Goal: Book appointment/travel/reservation

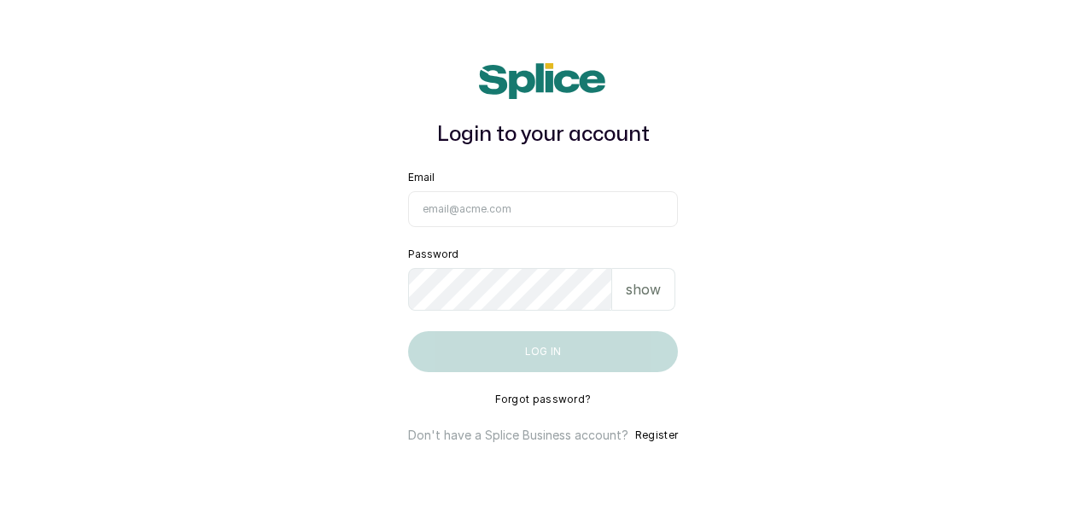
type input "[EMAIL_ADDRESS][DOMAIN_NAME]"
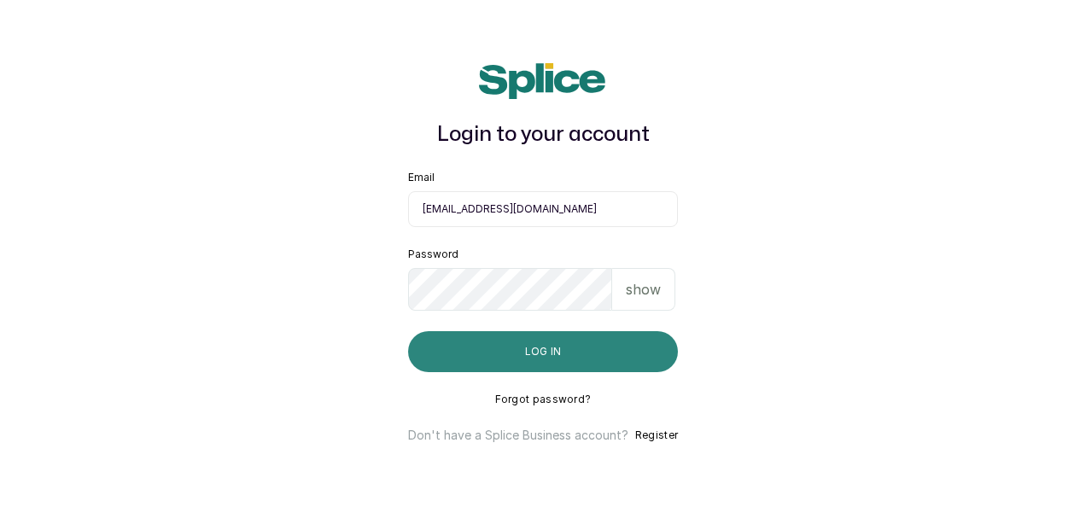
click at [600, 365] on button "Log in" at bounding box center [543, 351] width 270 height 41
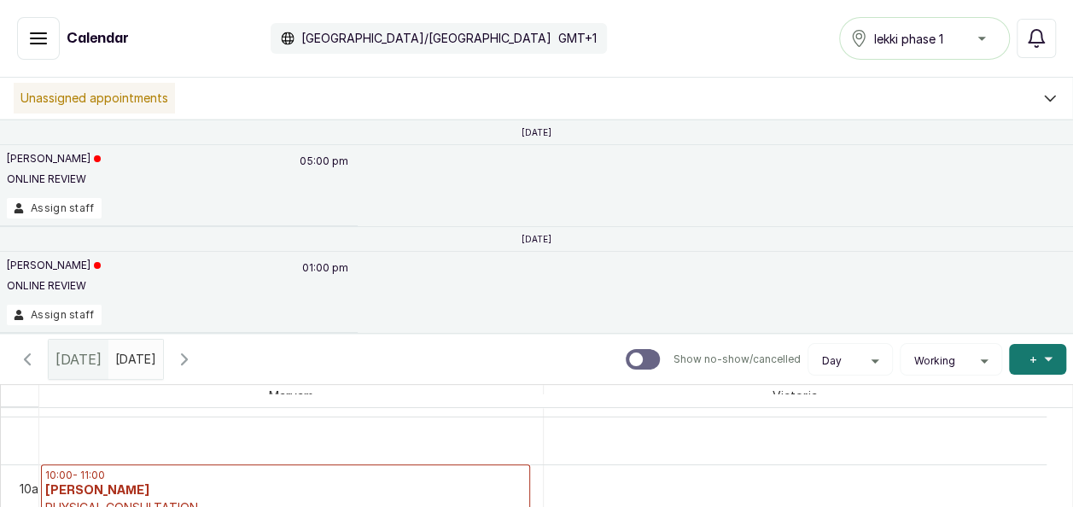
type input "dd/MM/yyyy"
click at [130, 357] on input "dd/MM/yyyy" at bounding box center [119, 355] width 20 height 29
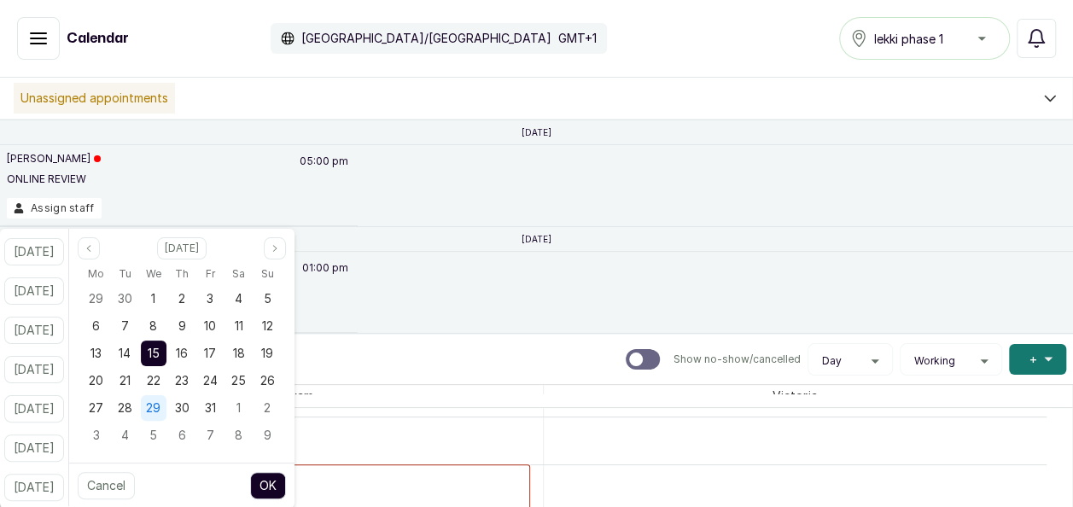
click at [160, 411] on span "29" at bounding box center [153, 407] width 15 height 15
click at [286, 488] on button "OK" at bounding box center [268, 485] width 36 height 27
type input "29/10/2025"
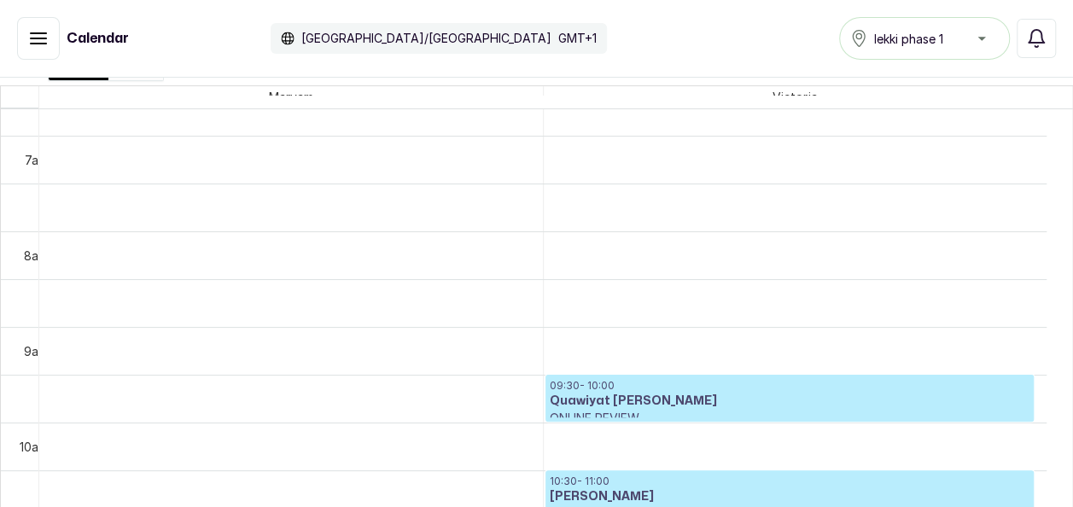
scroll to position [644, 0]
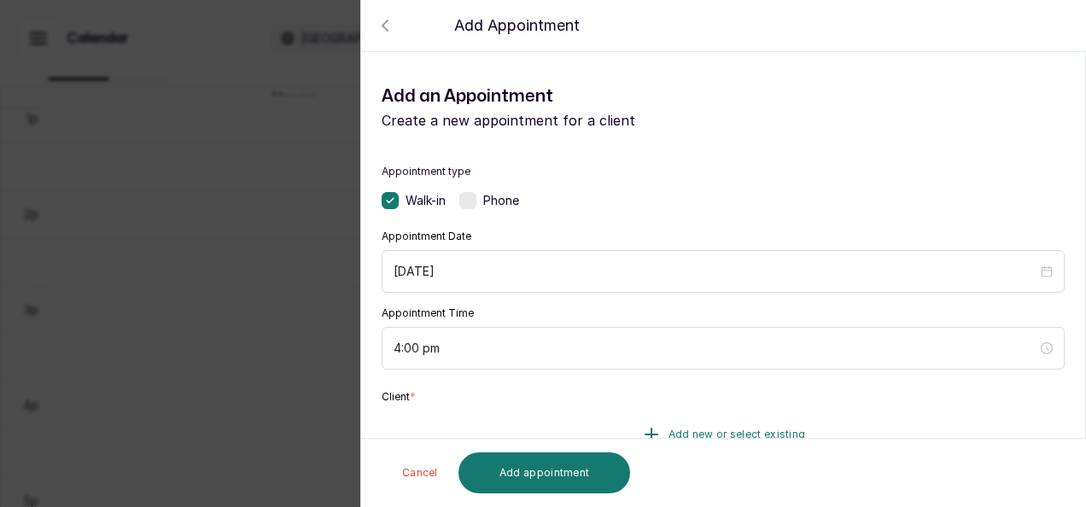
click at [709, 420] on button "Add new or select existing" at bounding box center [722, 435] width 683 height 48
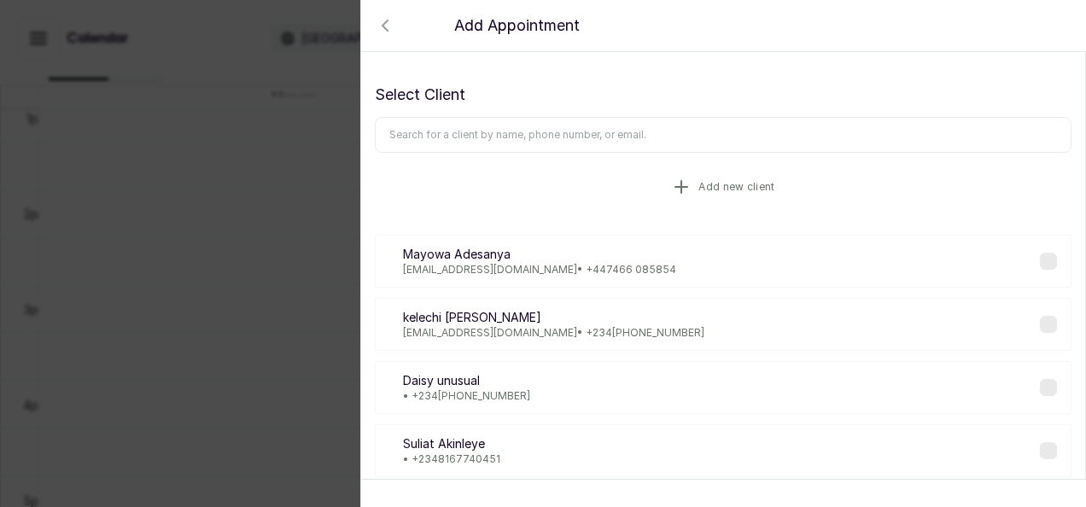
click at [638, 174] on button "Add new client" at bounding box center [723, 187] width 696 height 48
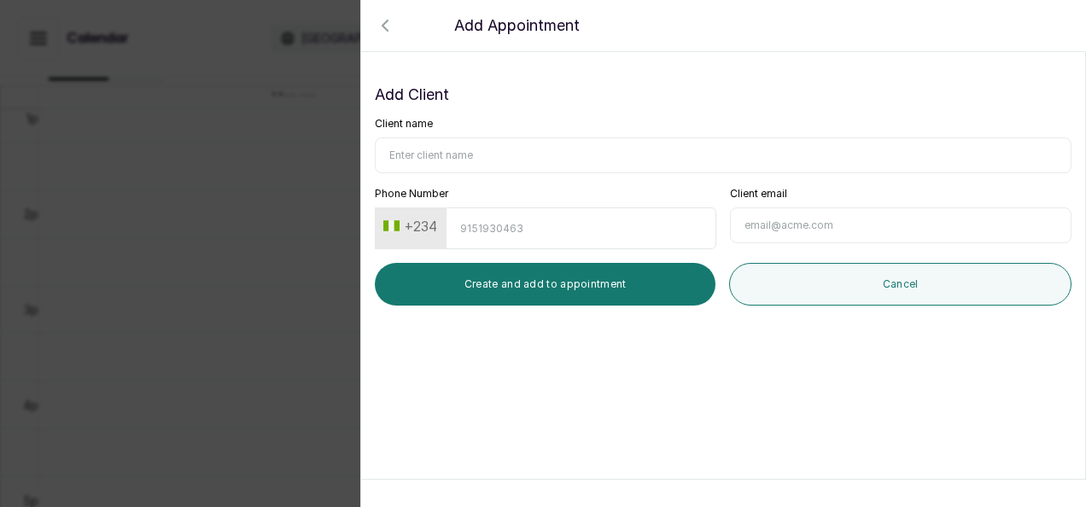
click at [386, 27] on icon "button" at bounding box center [385, 25] width 20 height 20
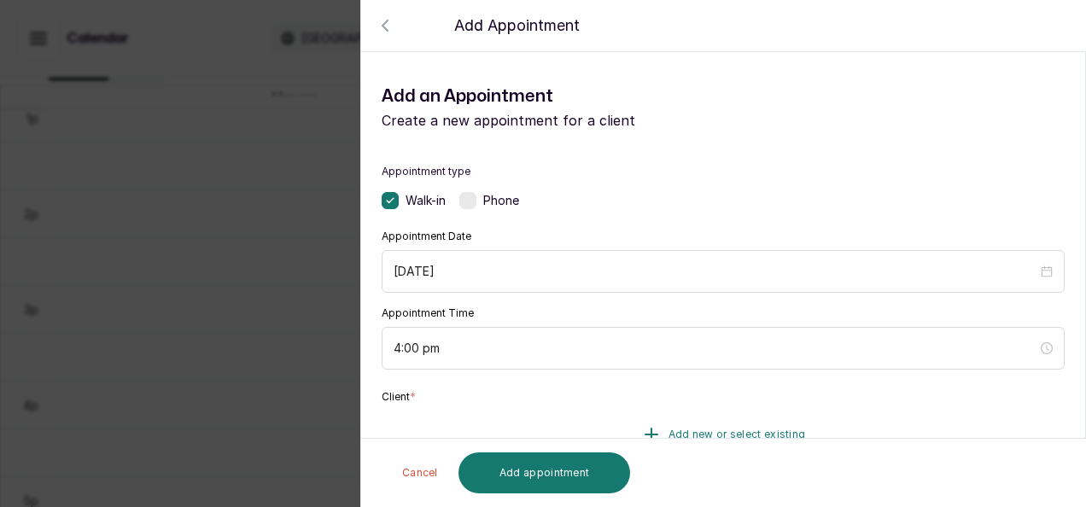
click at [679, 420] on button "Add new or select existing" at bounding box center [722, 435] width 683 height 48
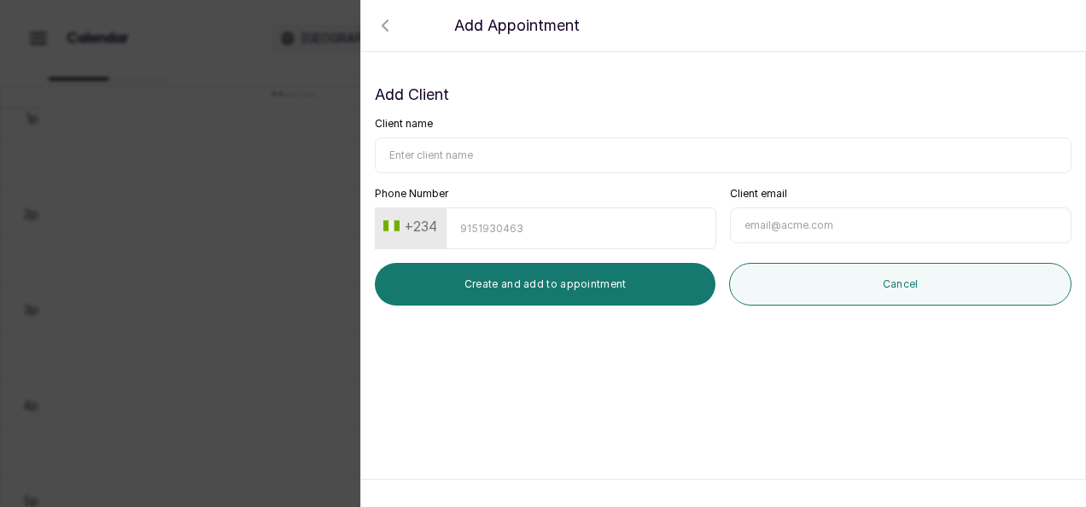
click at [387, 31] on icon "button" at bounding box center [384, 25] width 5 height 10
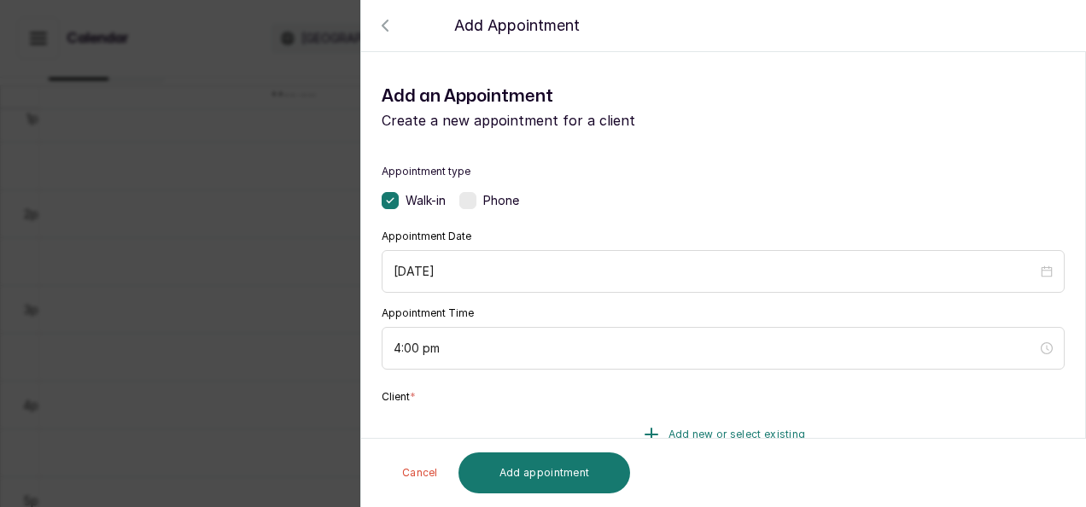
click at [706, 425] on button "Add new or select existing" at bounding box center [722, 435] width 683 height 48
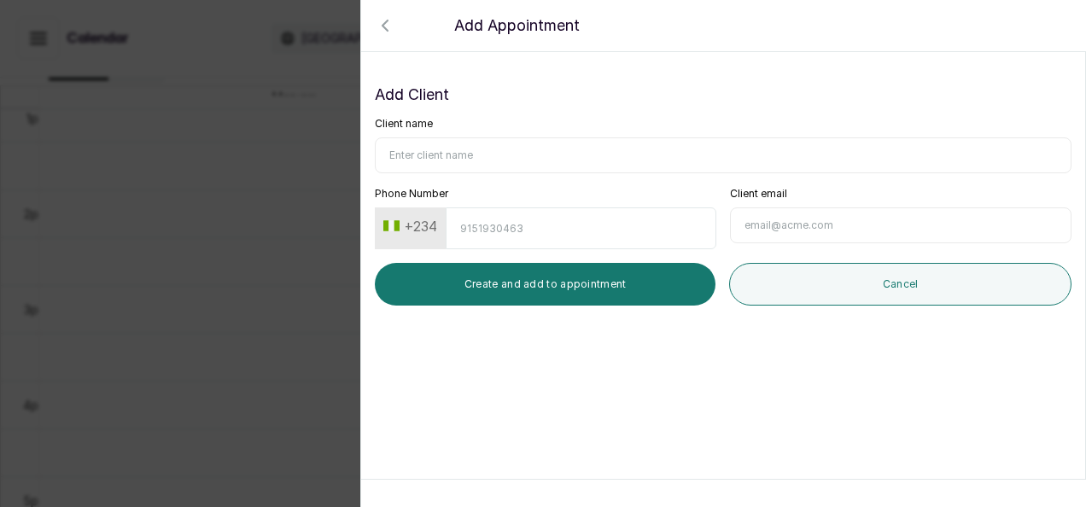
click at [444, 143] on input "Client name" at bounding box center [723, 155] width 696 height 36
click at [384, 36] on div "Add Appointment" at bounding box center [904, 25] width 1086 height 51
click at [384, 29] on icon "button" at bounding box center [385, 25] width 20 height 20
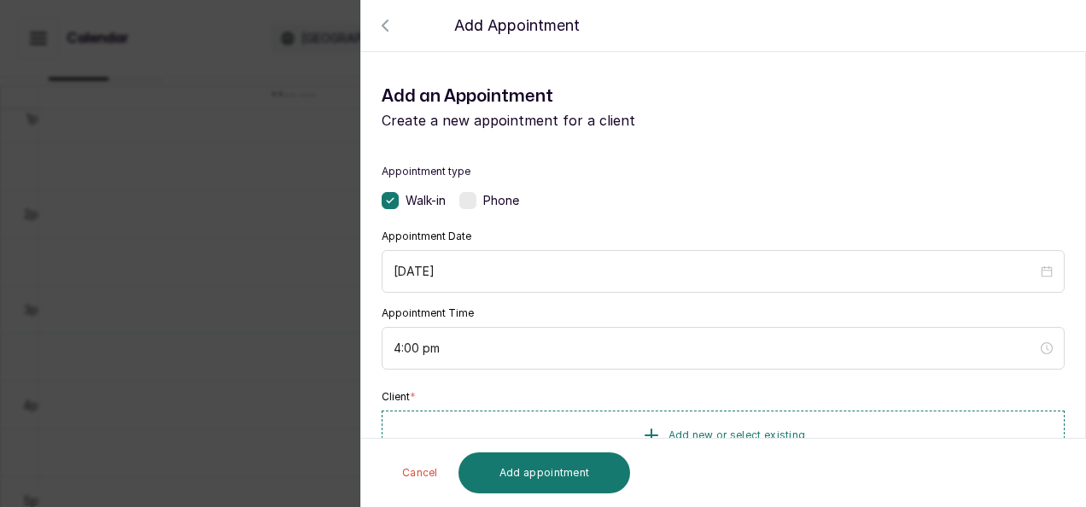
click at [384, 29] on div at bounding box center [543, 69] width 1086 height 85
click at [381, 16] on icon "button" at bounding box center [385, 25] width 20 height 20
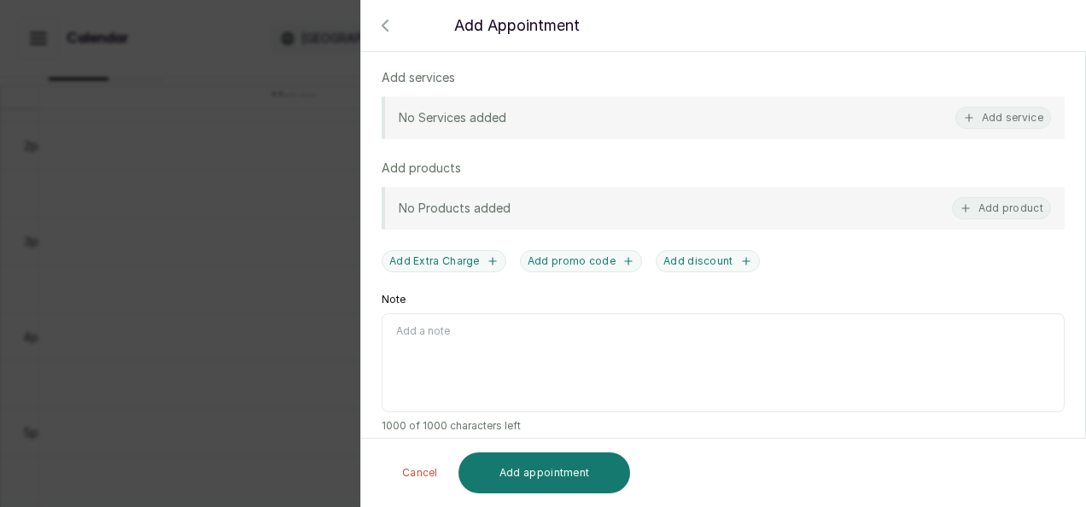
click at [1020, 103] on div at bounding box center [543, 69] width 1086 height 85
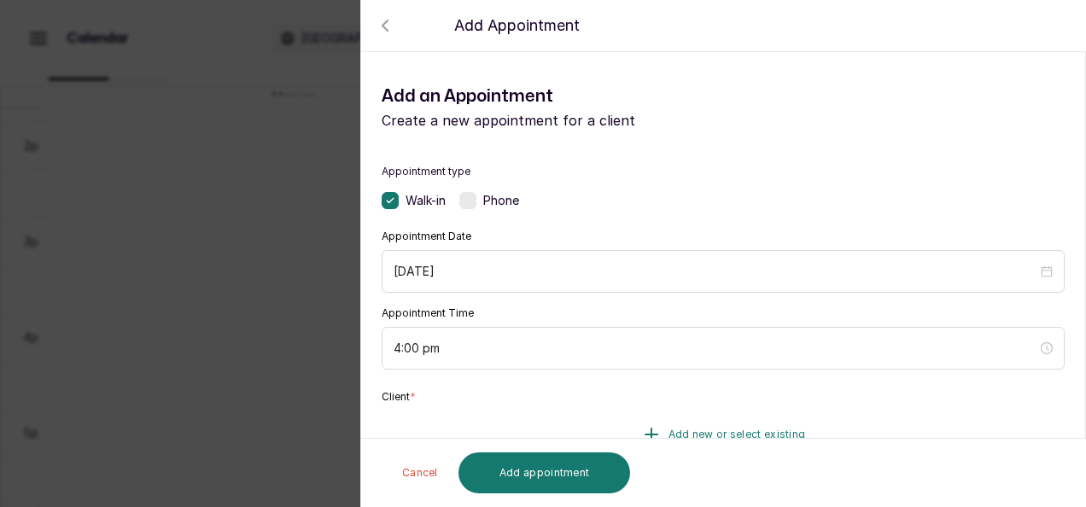
click at [785, 413] on button "Add new or select existing" at bounding box center [722, 435] width 683 height 48
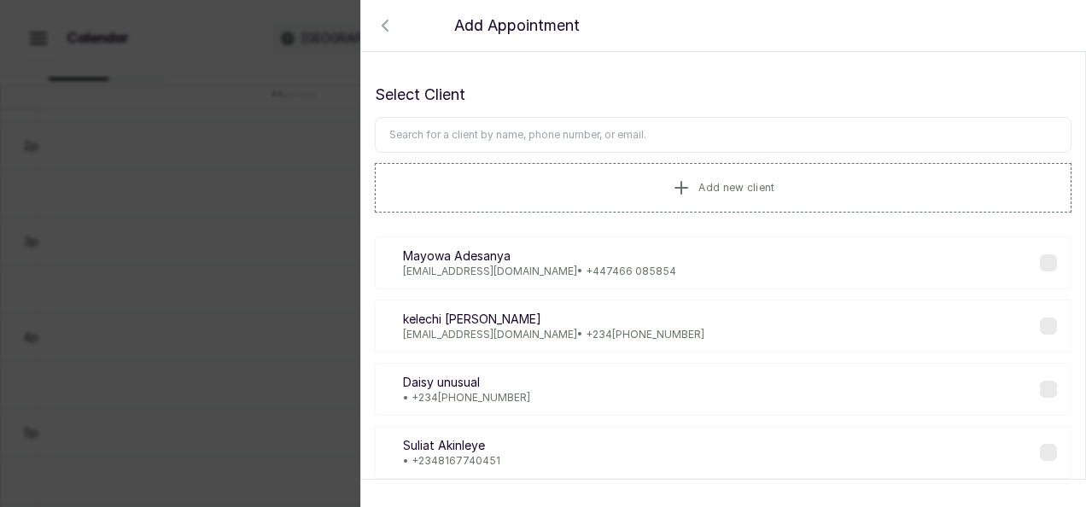
click at [589, 131] on input "text" at bounding box center [723, 135] width 696 height 36
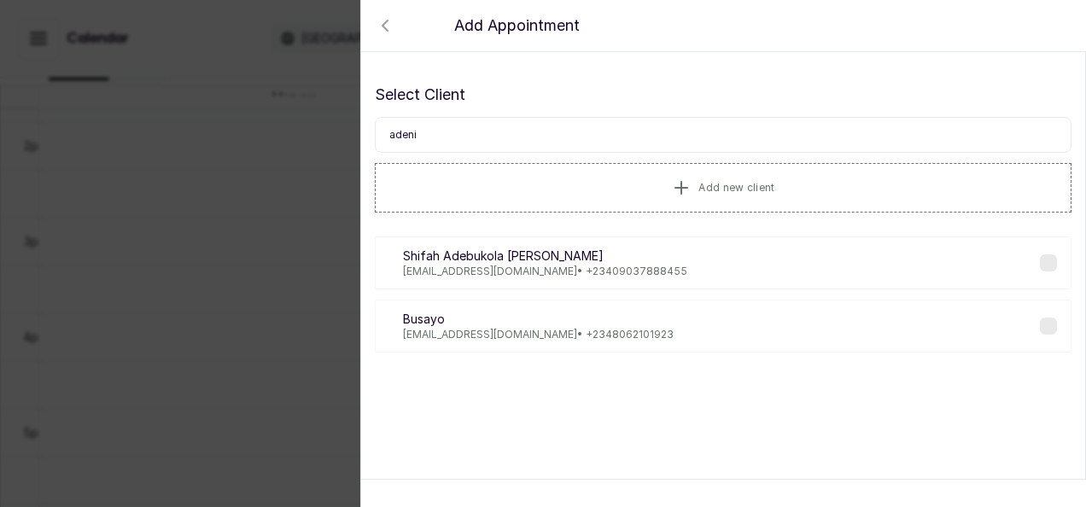
type input "adeni"
click at [1040, 257] on label at bounding box center [1048, 262] width 17 height 17
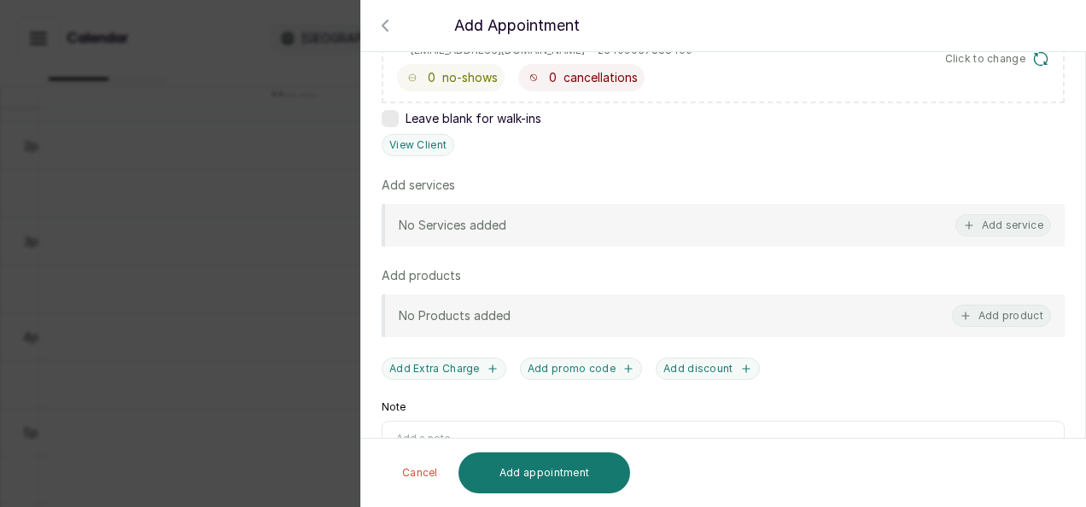
scroll to position [442, 0]
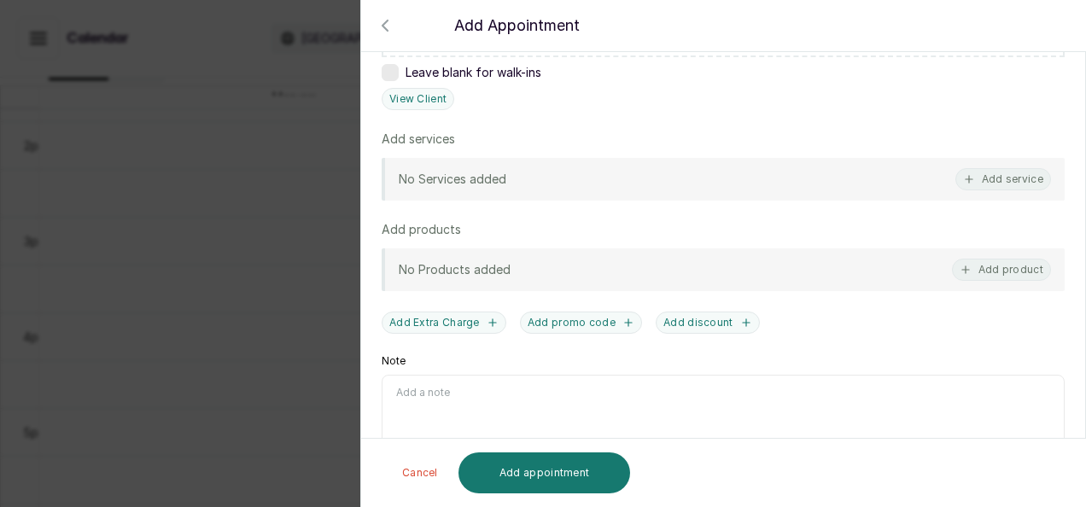
click at [1072, 344] on html "MO Maryam Olawoyin Home Calendar Sales Staff Clients Wallet Messaging Rewards C…" at bounding box center [543, 258] width 1086 height 516
click at [995, 184] on button "Add service" at bounding box center [1003, 179] width 96 height 22
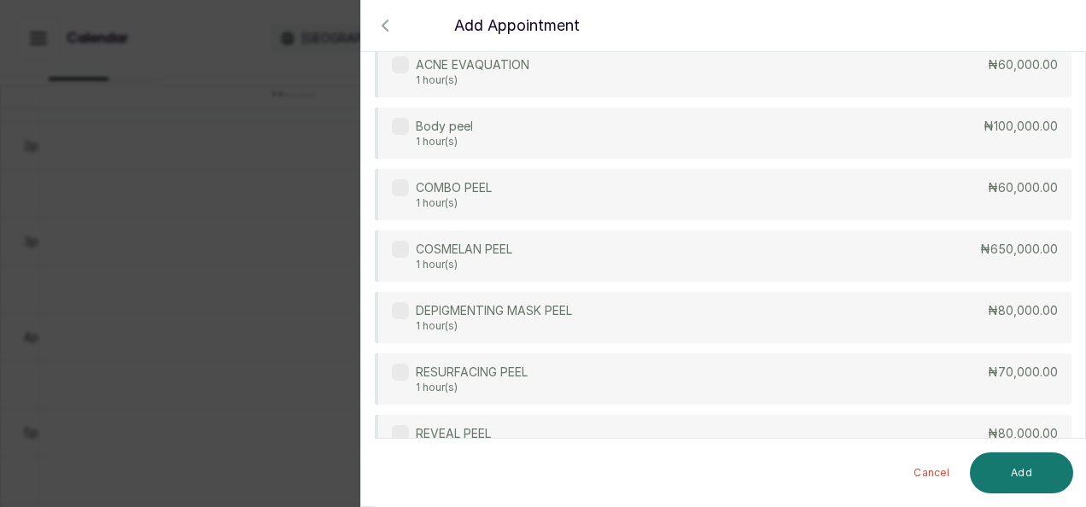
scroll to position [510, 0]
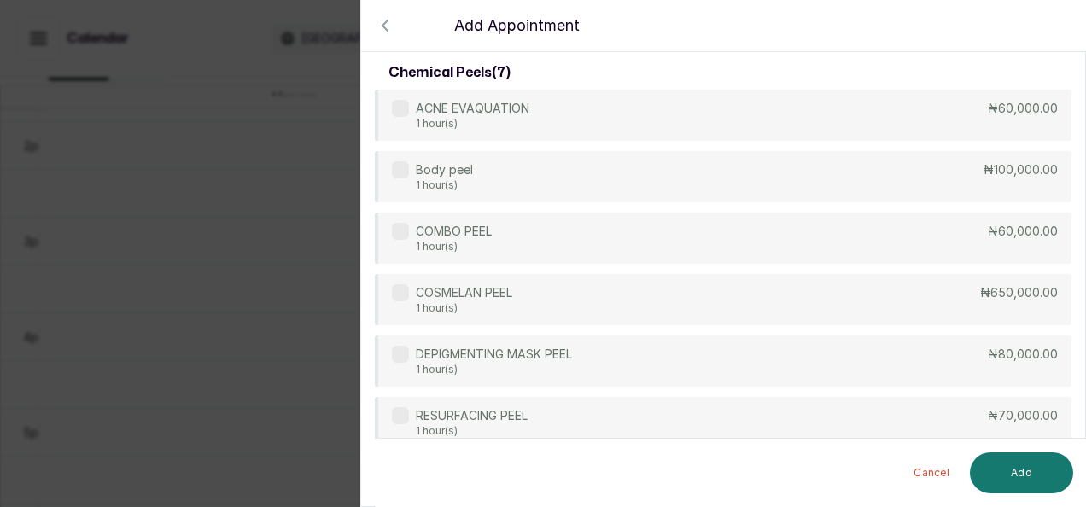
click at [1072, 129] on html "MO Maryam Olawoyin Home Calendar Sales Staff Clients Wallet Messaging Rewards C…" at bounding box center [543, 258] width 1086 height 516
click at [1072, 337] on html "MO Maryam Olawoyin Home Calendar Sales Staff Clients Wallet Messaging Rewards C…" at bounding box center [543, 258] width 1086 height 516
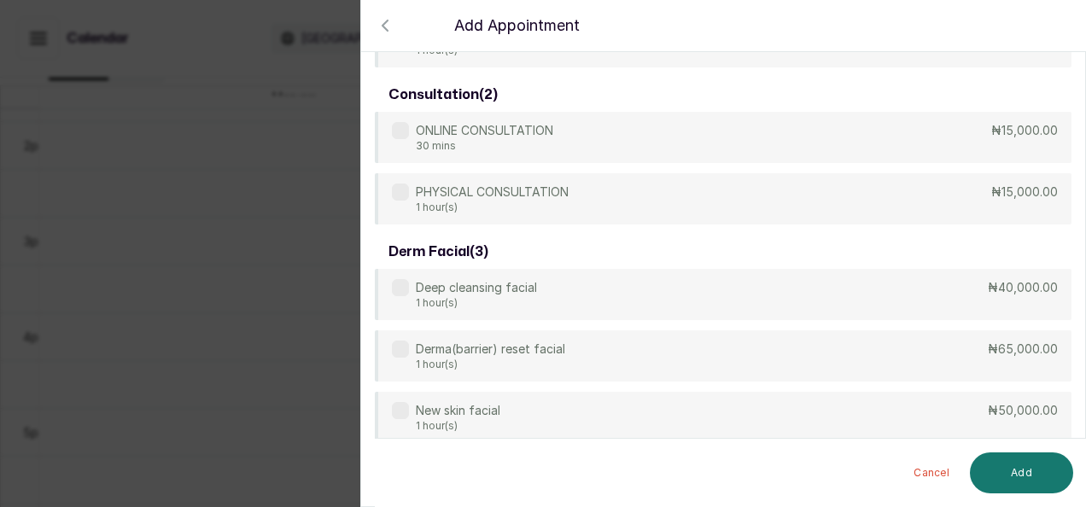
click at [1072, 337] on html "MO Maryam Olawoyin Home Calendar Sales Staff Clients Wallet Messaging Rewards C…" at bounding box center [543, 258] width 1086 height 516
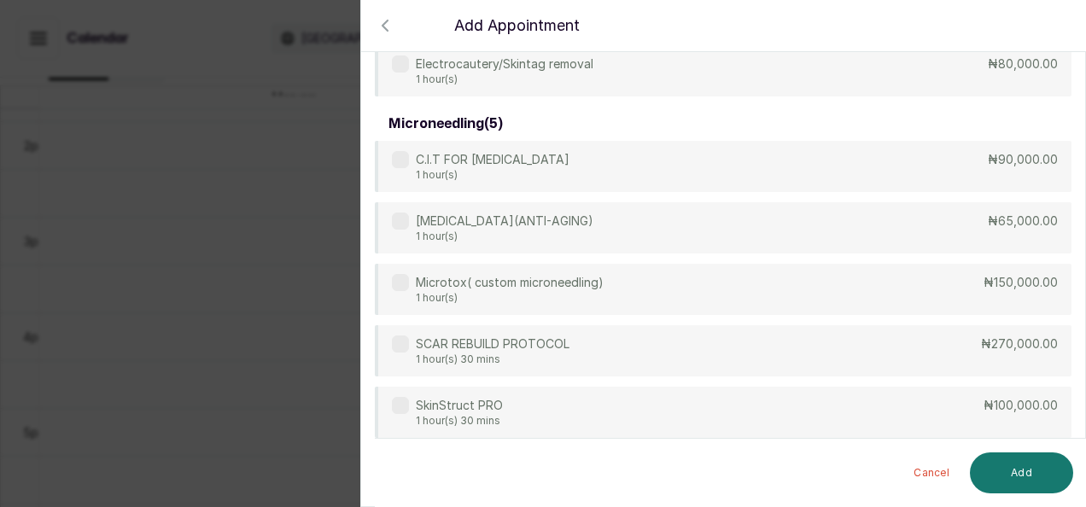
click at [382, 19] on icon "button" at bounding box center [385, 25] width 20 height 20
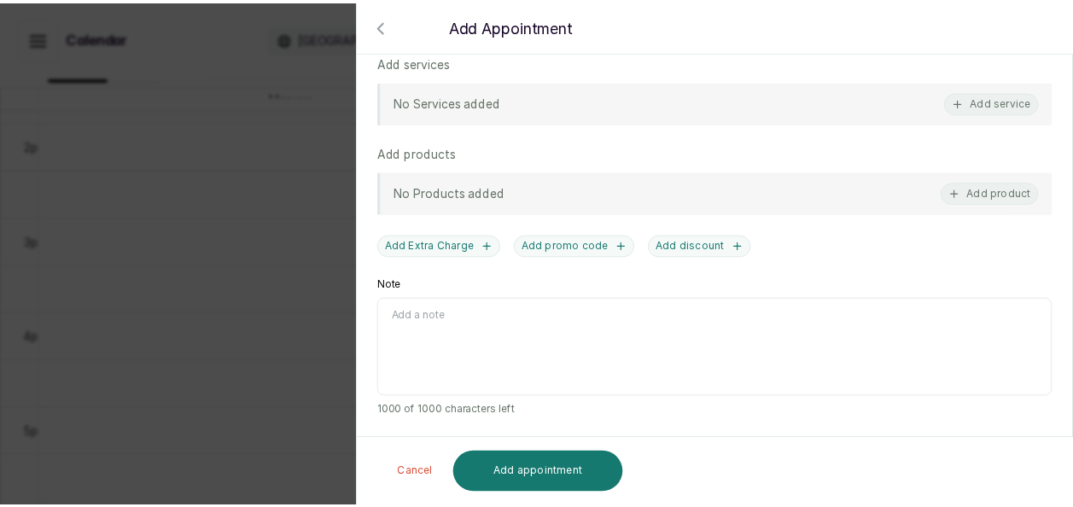
scroll to position [515, 0]
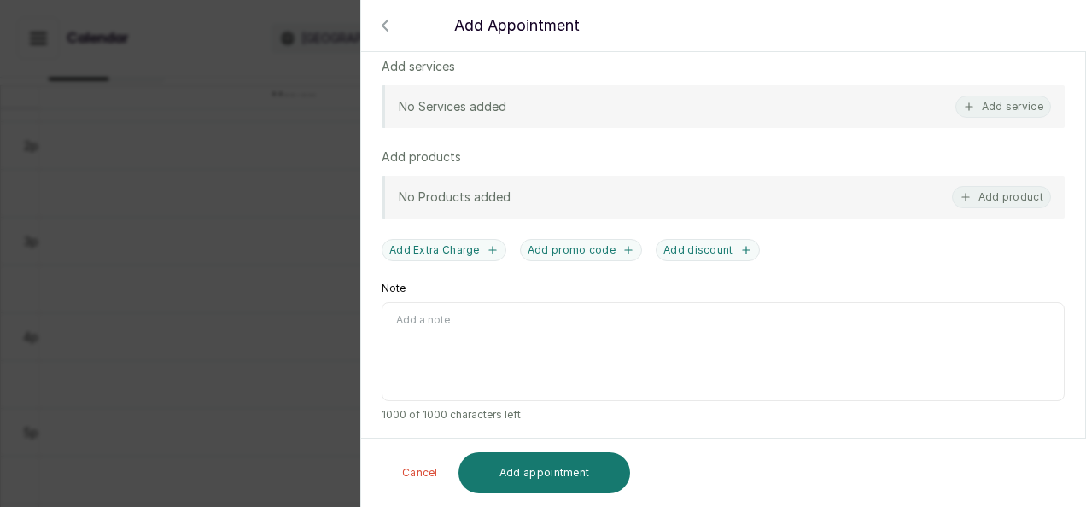
click at [988, 111] on div at bounding box center [543, 69] width 1086 height 85
click at [988, 97] on div at bounding box center [543, 69] width 1086 height 85
click at [963, 109] on div at bounding box center [543, 69] width 1086 height 85
click at [973, 100] on div at bounding box center [543, 69] width 1086 height 85
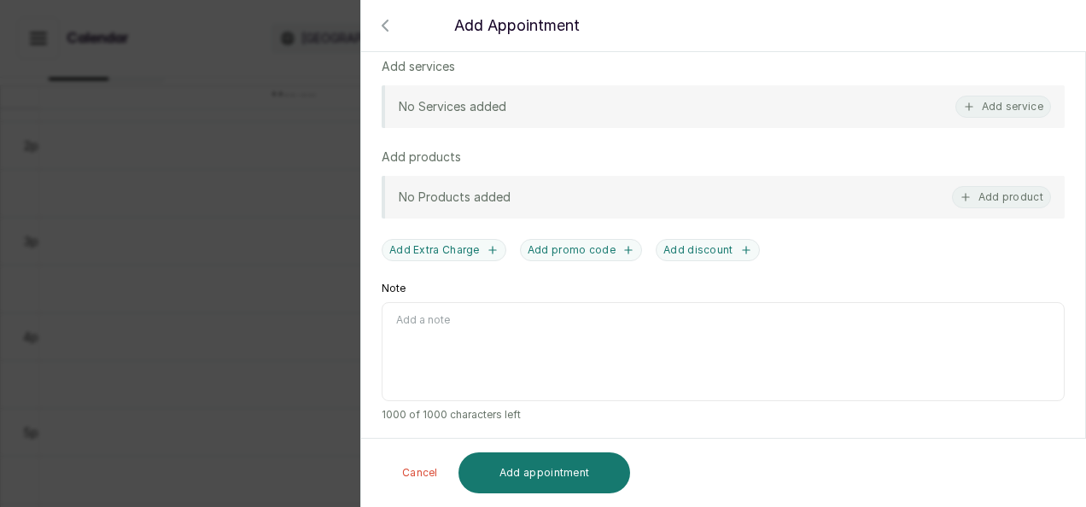
click at [973, 100] on div at bounding box center [543, 69] width 1086 height 85
click at [973, 104] on div at bounding box center [543, 69] width 1086 height 85
click at [970, 104] on div at bounding box center [543, 69] width 1086 height 85
click at [383, 30] on div at bounding box center [543, 69] width 1086 height 85
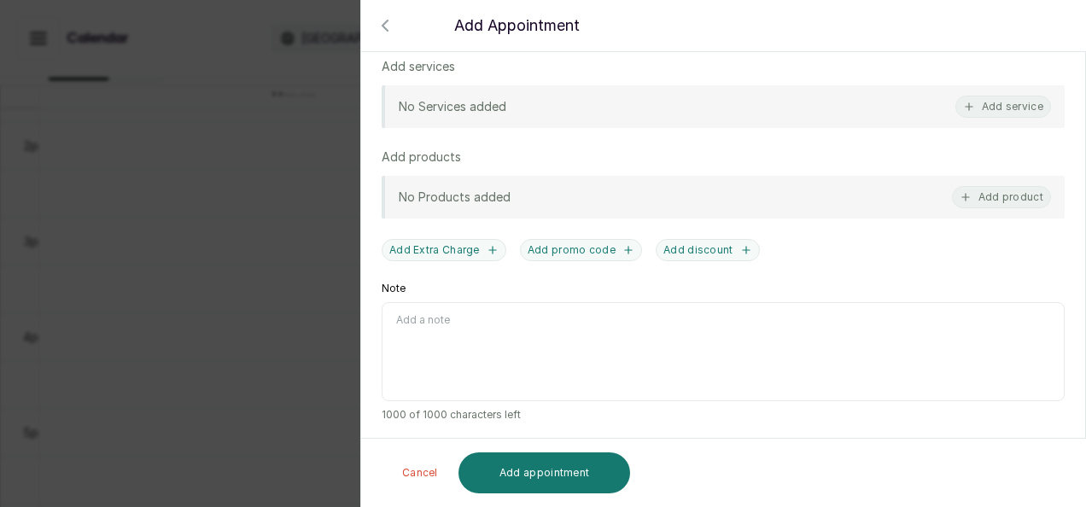
click at [982, 107] on div at bounding box center [543, 69] width 1086 height 85
click at [381, 28] on div at bounding box center [543, 69] width 1086 height 85
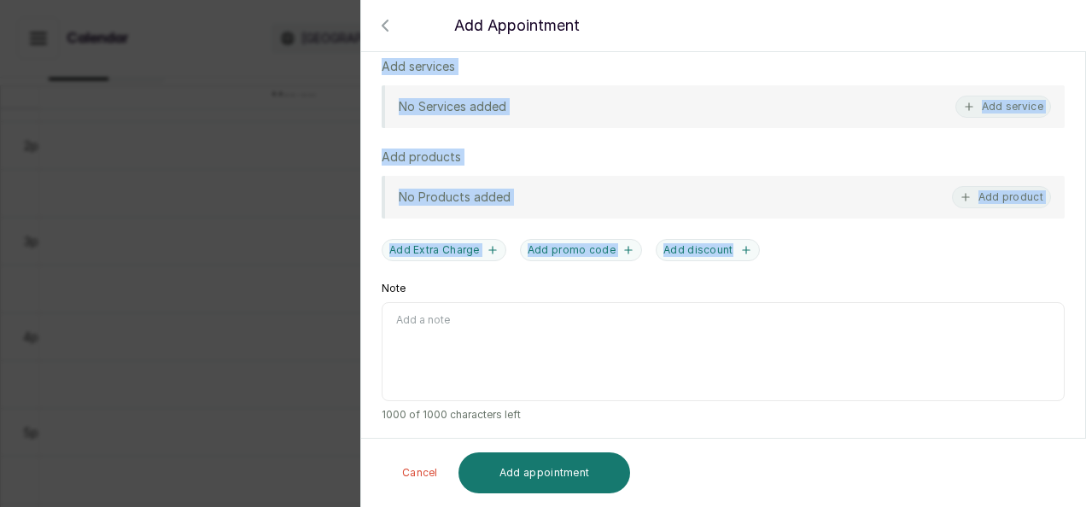
drag, startPoint x: 381, startPoint y: 28, endPoint x: 429, endPoint y: 337, distance: 312.8
click at [427, 466] on button "Cancel" at bounding box center [419, 472] width 63 height 41
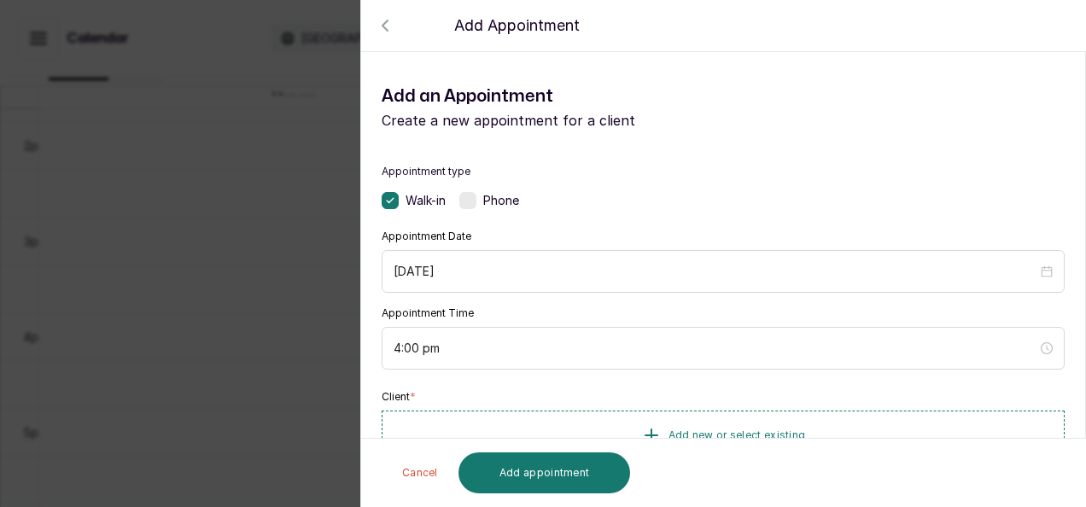
scroll to position [442, 0]
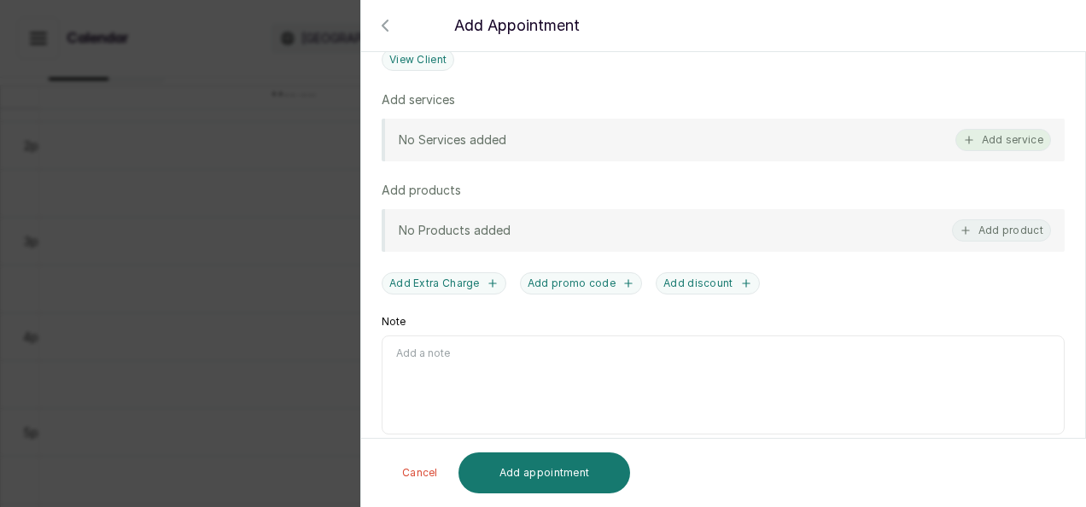
click at [1018, 137] on button "Add service" at bounding box center [1003, 140] width 96 height 22
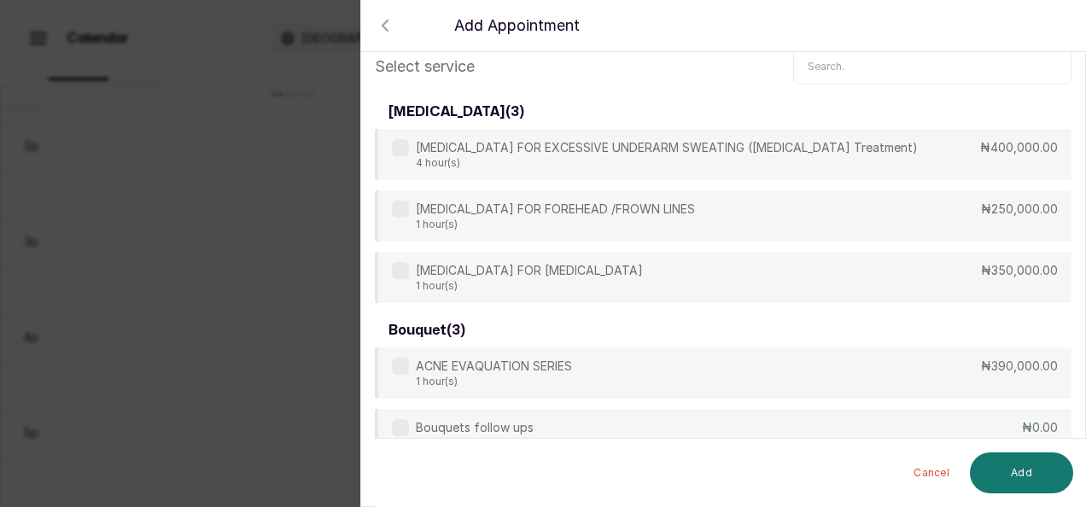
scroll to position [0, 0]
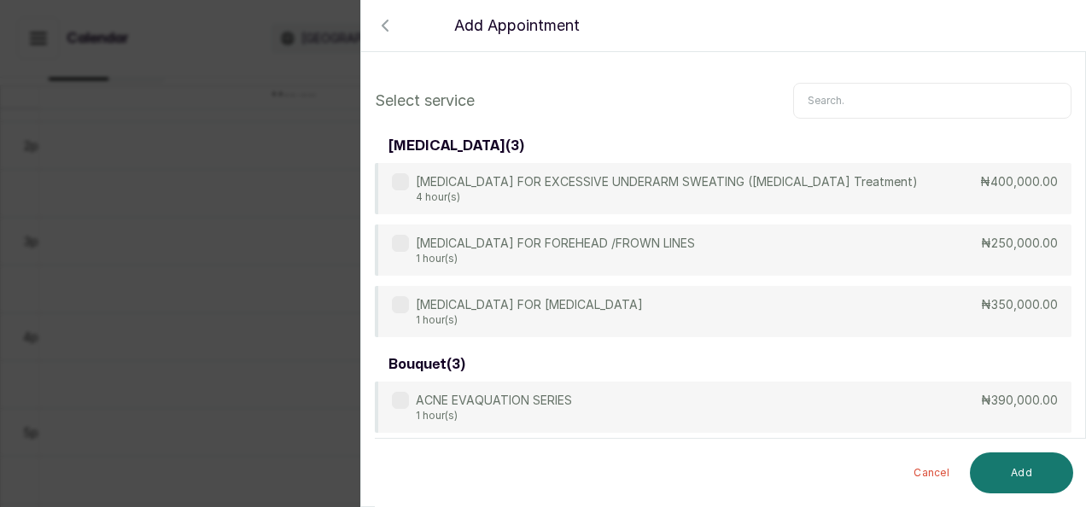
click at [796, 93] on input "text" at bounding box center [932, 101] width 278 height 36
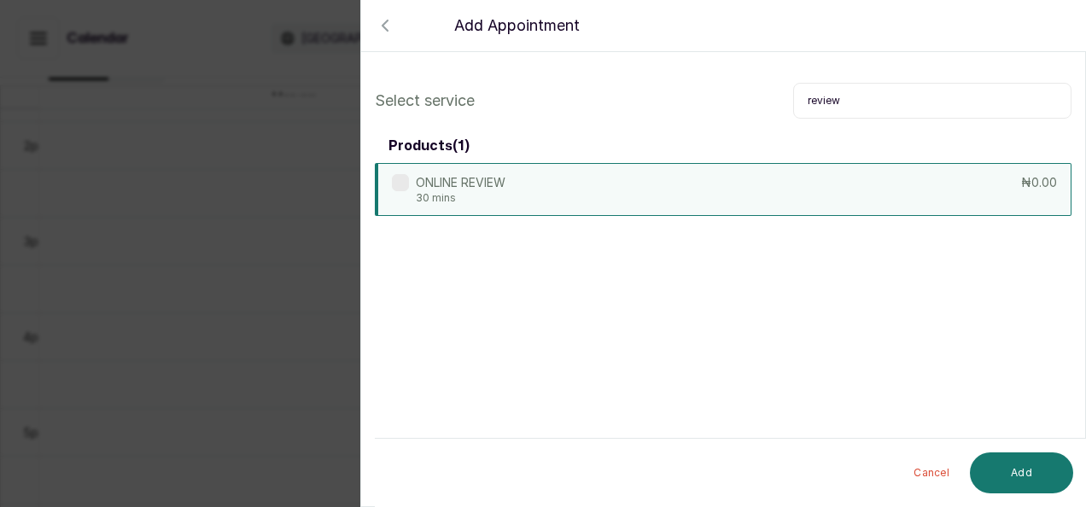
type input "review"
click at [876, 213] on div "ONLINE REVIEW 30 mins ₦0.00" at bounding box center [723, 189] width 696 height 53
click at [1021, 478] on button "Add" at bounding box center [1021, 472] width 103 height 41
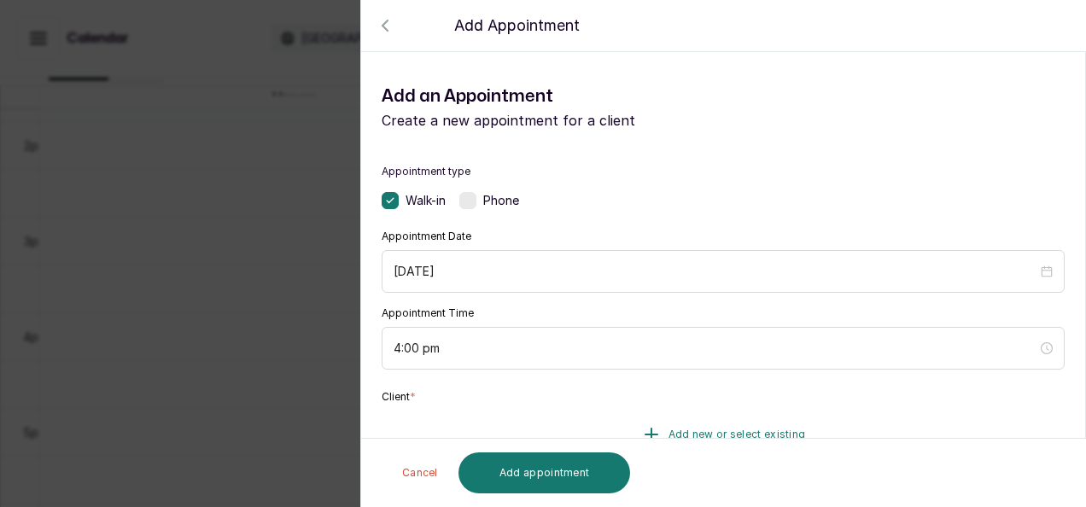
click at [715, 428] on span "Add new or select existing" at bounding box center [736, 435] width 137 height 14
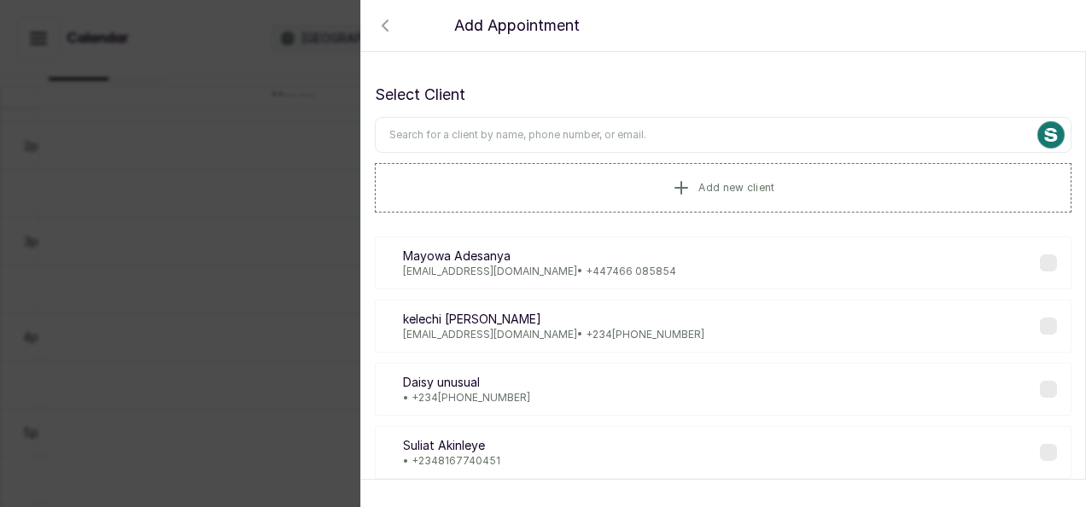
click at [465, 125] on input "text" at bounding box center [723, 135] width 696 height 36
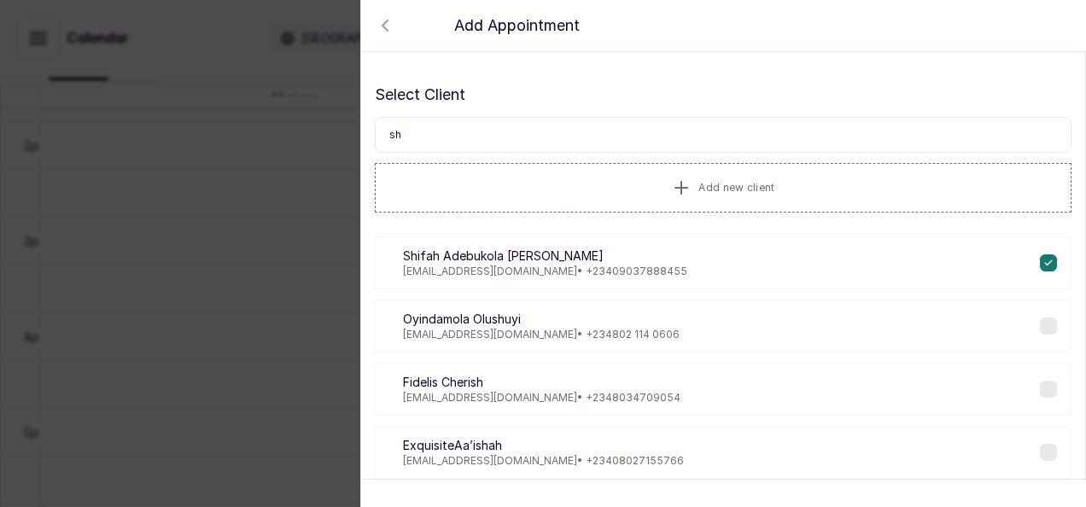
type input "sh"
click at [389, 28] on icon "button" at bounding box center [385, 25] width 20 height 20
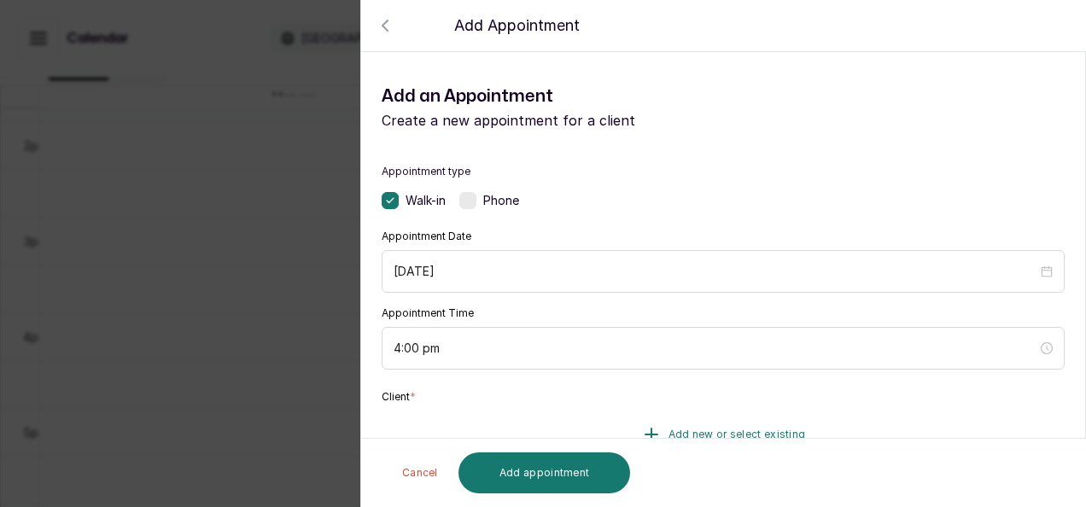
click at [801, 428] on button "Add new or select existing" at bounding box center [722, 435] width 683 height 48
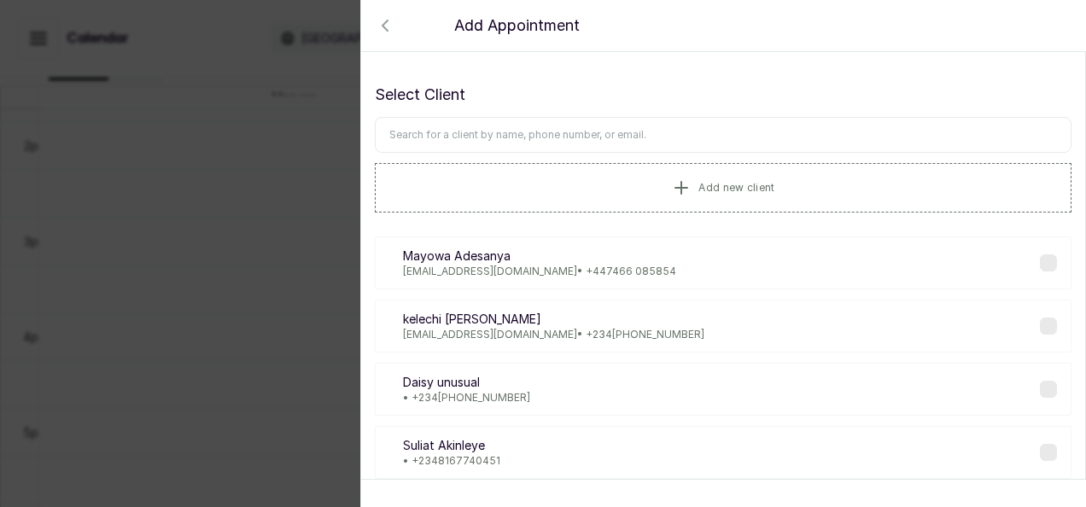
click at [1009, 251] on div "MA Mayowa Adesanya mayorp88@ymail.com • +44 7466 085854" at bounding box center [723, 262] width 696 height 53
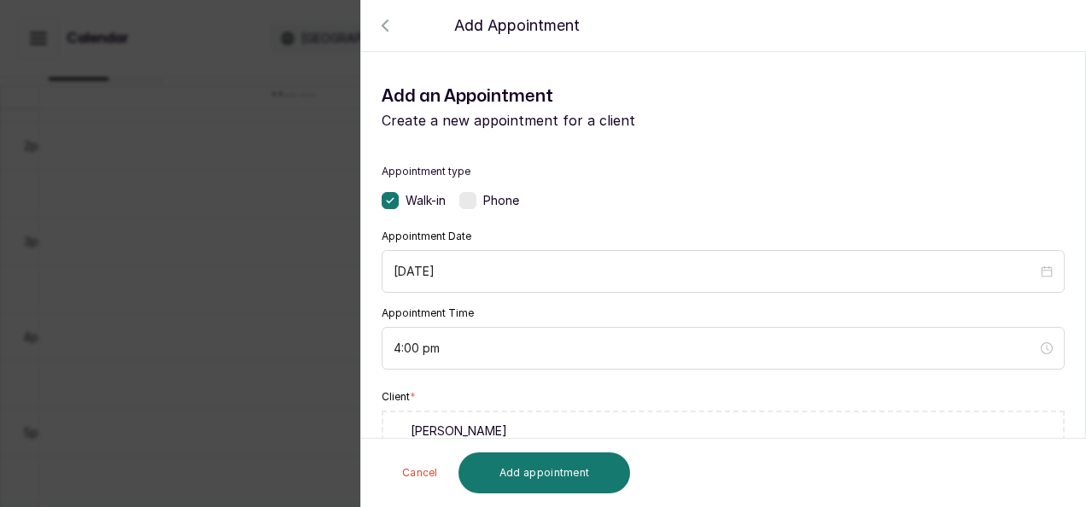
click at [1031, 416] on div "MA Mayowa Adesanya mayorp88@ymail.com • +44 7466 085854 0 no-shows 0 cancellati…" at bounding box center [722, 455] width 683 height 89
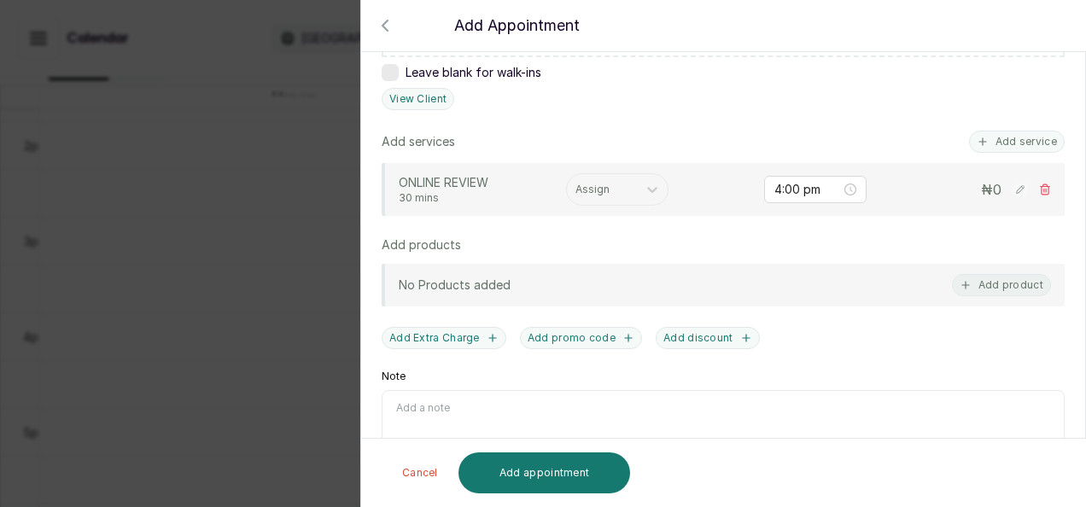
click at [1072, 379] on html "MO Maryam Olawoyin Home Calendar Sales Staff Clients Wallet Messaging Rewards C…" at bounding box center [543, 258] width 1086 height 516
click at [379, 17] on icon "button" at bounding box center [385, 25] width 20 height 20
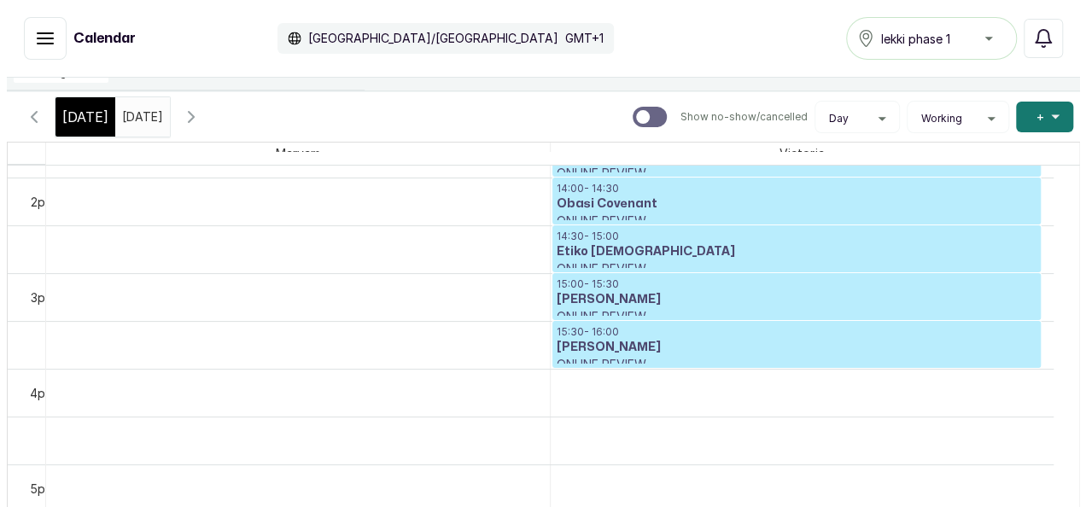
scroll to position [261, 0]
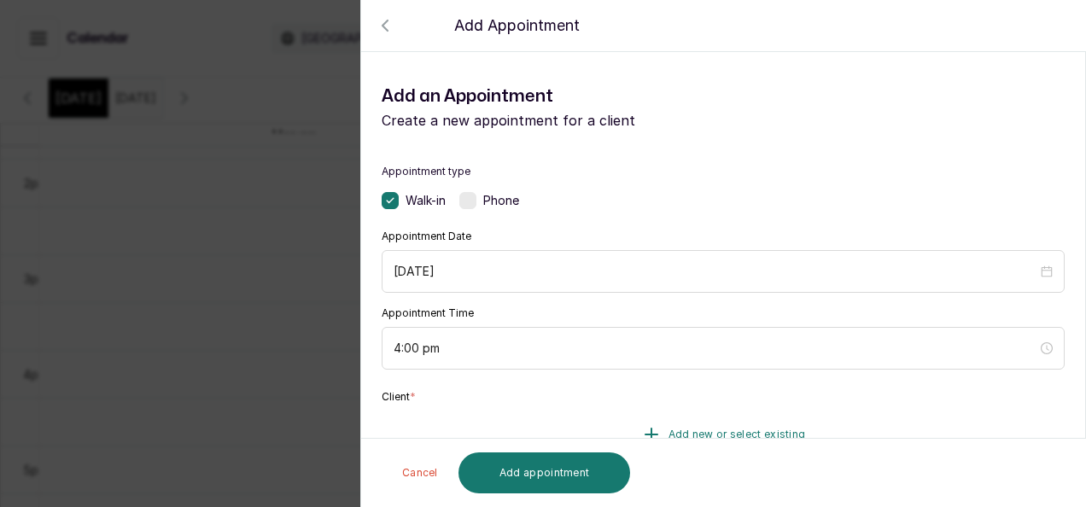
click at [766, 428] on span "Add new or select existing" at bounding box center [736, 435] width 137 height 14
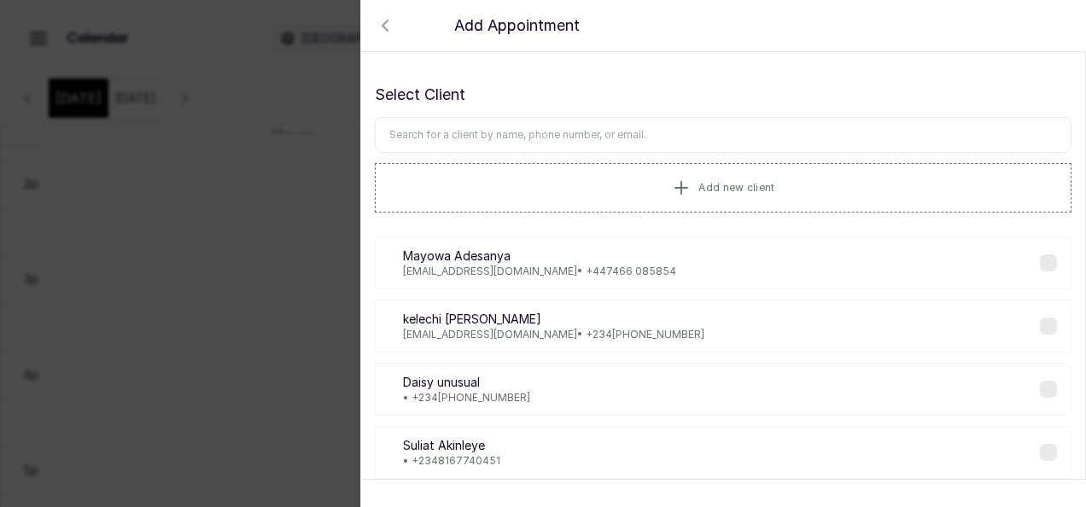
click at [468, 137] on input "text" at bounding box center [723, 135] width 696 height 36
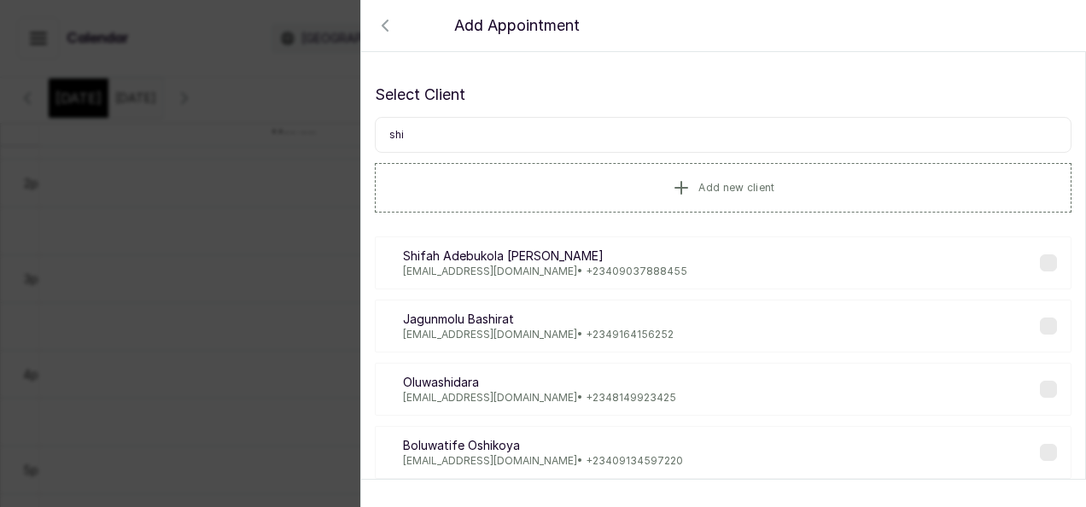
type input "shi"
click at [1040, 259] on label at bounding box center [1048, 262] width 17 height 17
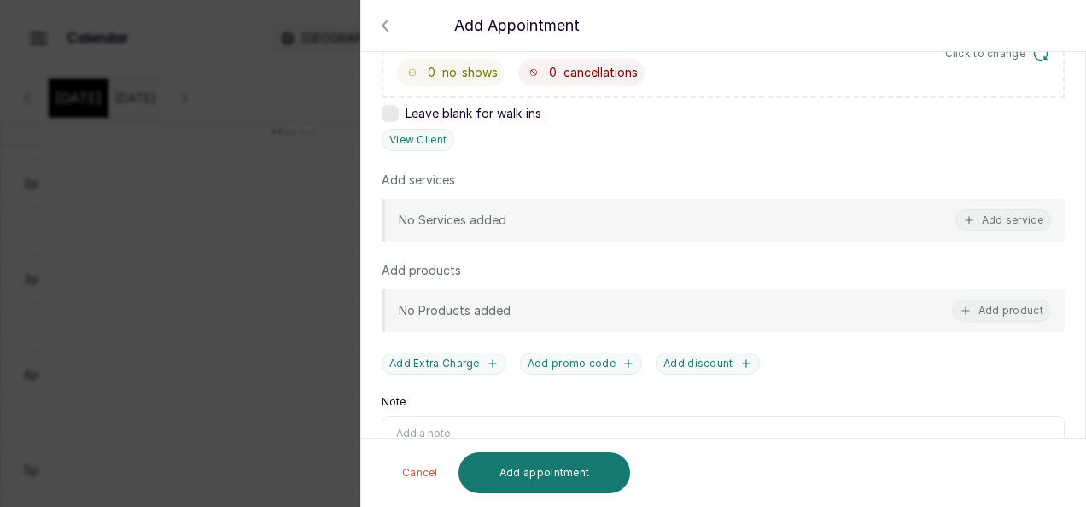
scroll to position [442, 0]
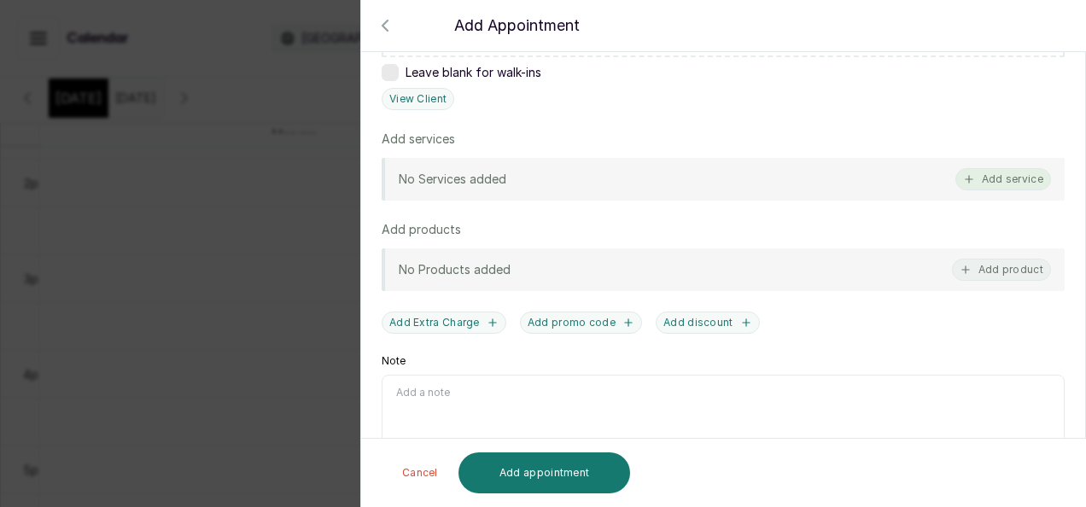
click at [963, 178] on icon "button" at bounding box center [969, 179] width 12 height 12
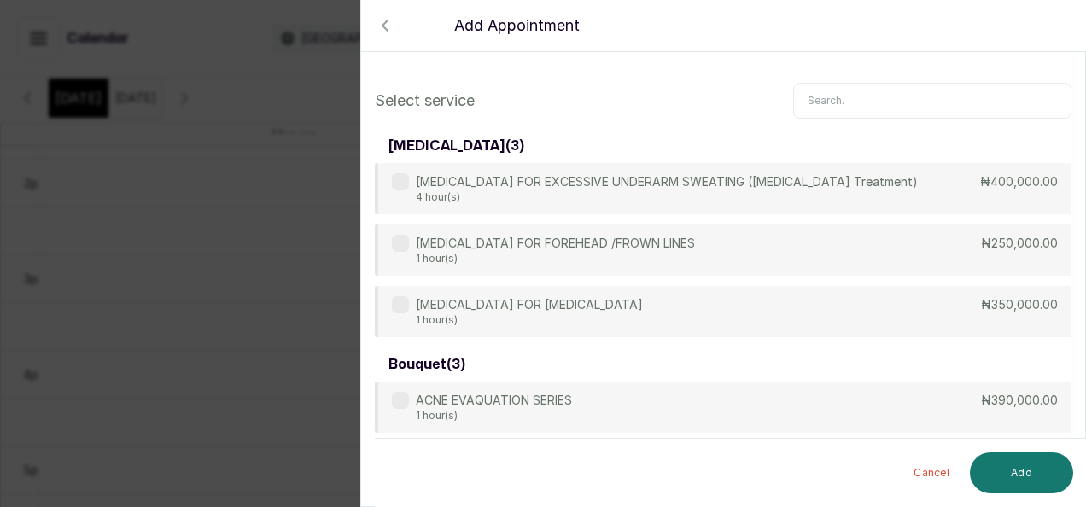
click at [937, 112] on input "text" at bounding box center [932, 101] width 278 height 36
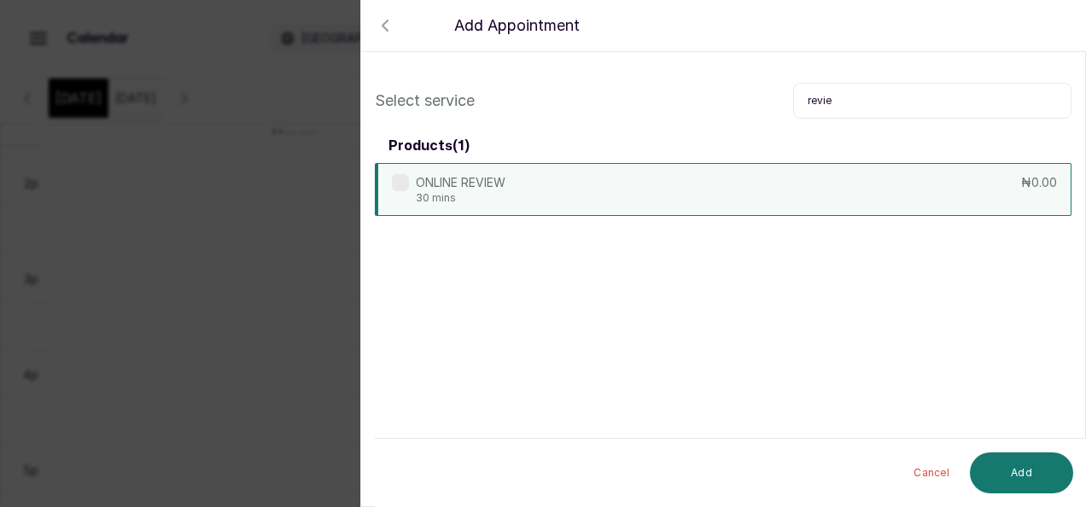
type input "revie"
click at [761, 196] on div "ONLINE REVIEW 30 mins ₦0.00" at bounding box center [723, 189] width 696 height 53
click at [1030, 466] on button "Add" at bounding box center [1021, 472] width 103 height 41
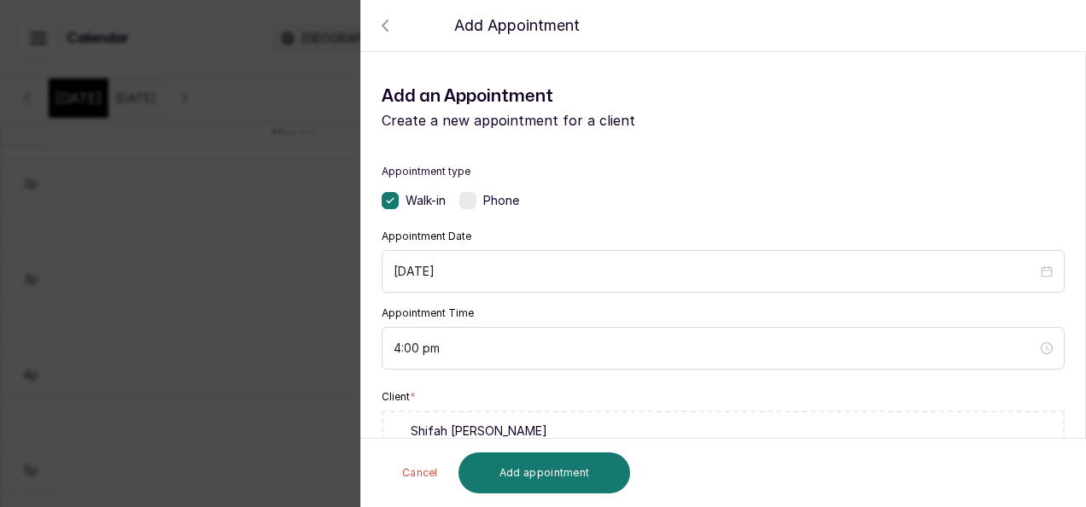
click at [586, 459] on button "Add appointment" at bounding box center [544, 472] width 172 height 41
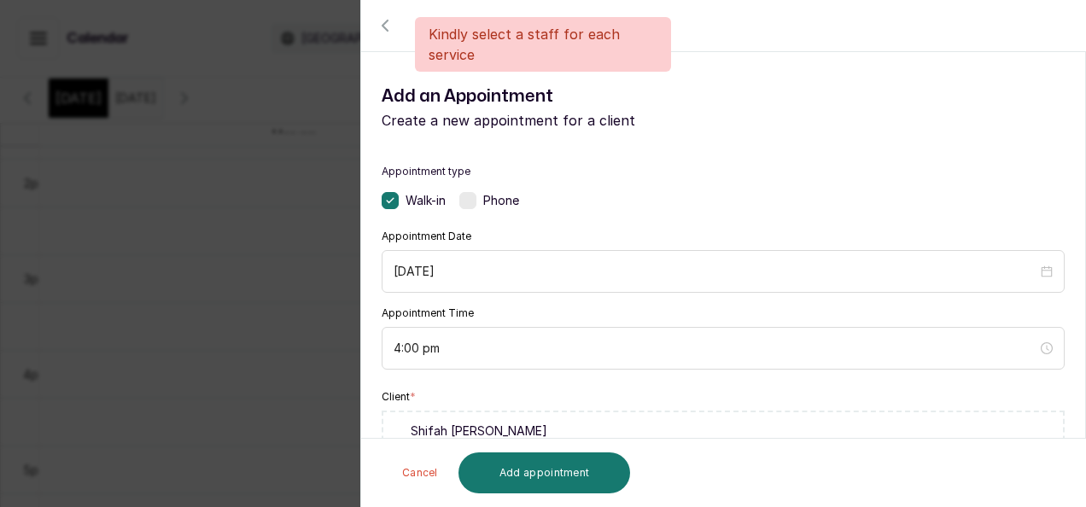
scroll to position [442, 0]
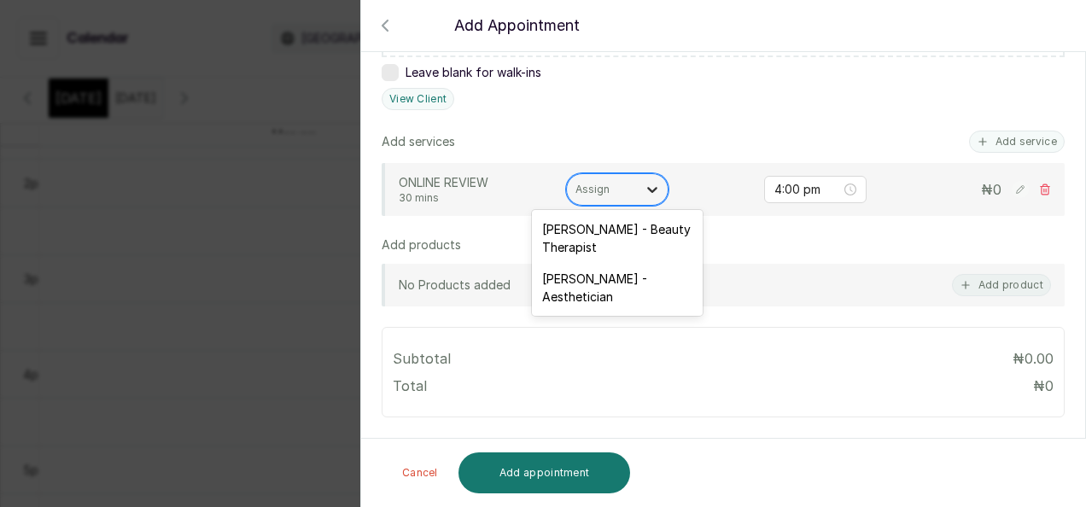
click at [638, 195] on div at bounding box center [652, 189] width 31 height 31
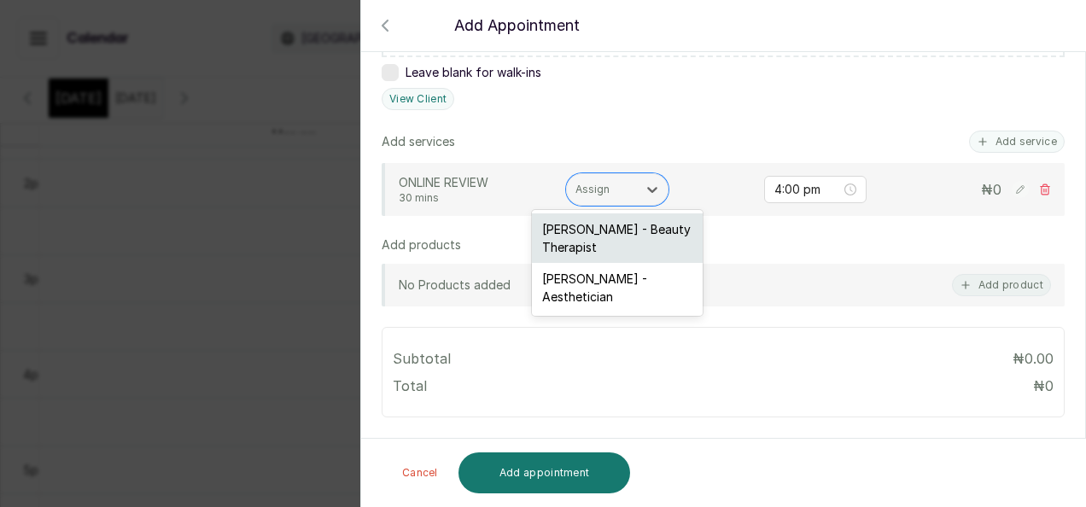
click at [604, 225] on div "Victoria sanni - Beauty Therapist" at bounding box center [617, 238] width 171 height 50
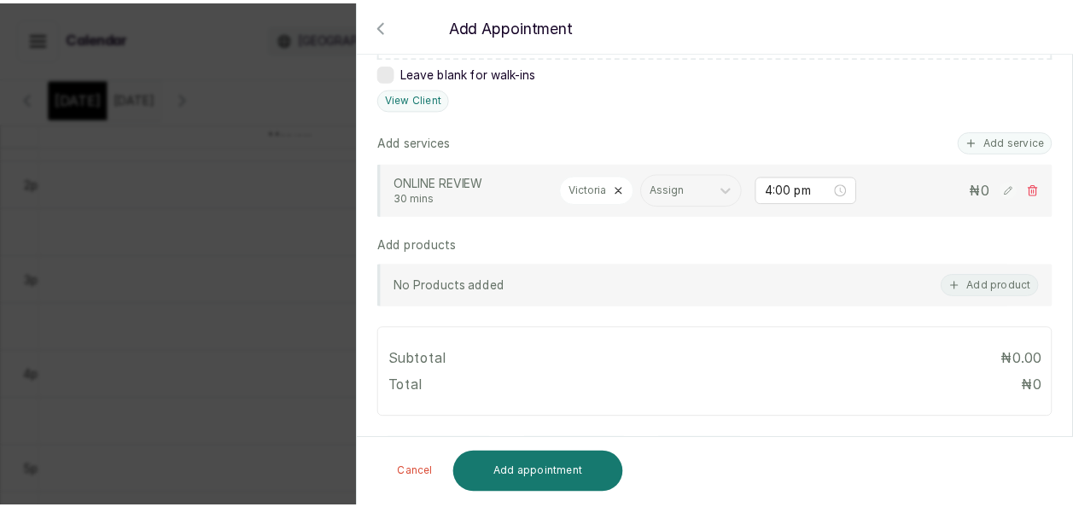
scroll to position [676, 0]
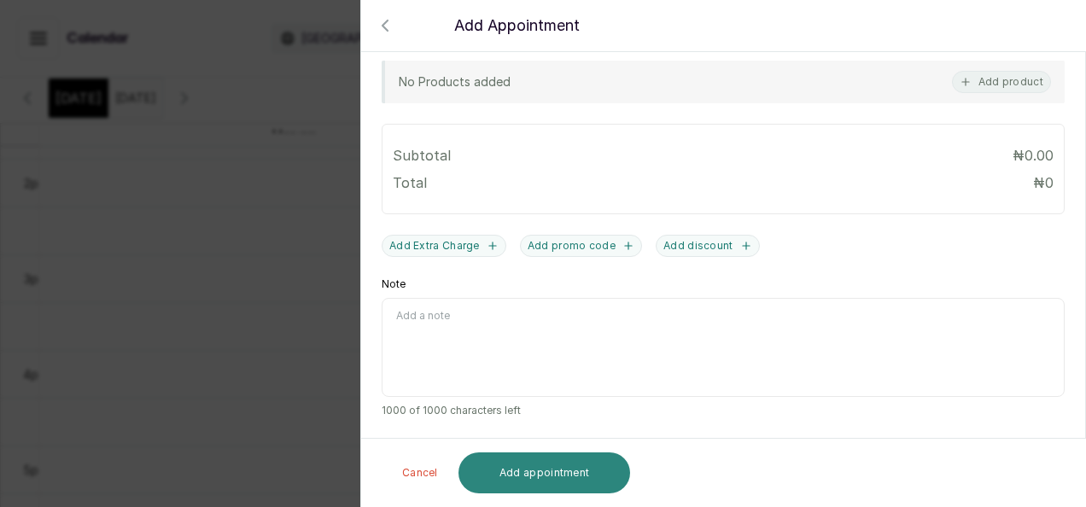
click at [512, 484] on button "Add appointment" at bounding box center [544, 472] width 172 height 41
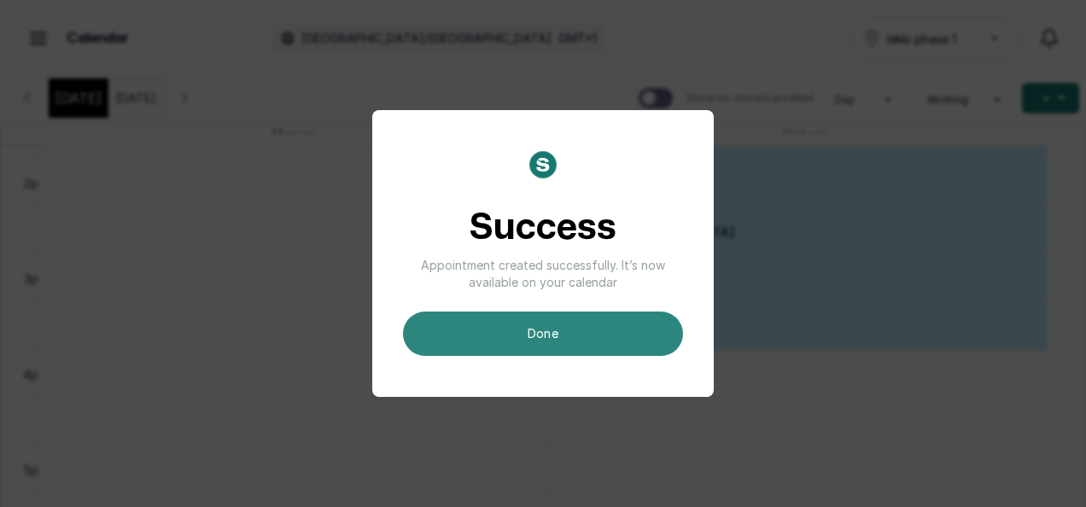
click at [579, 326] on button "done" at bounding box center [543, 334] width 280 height 44
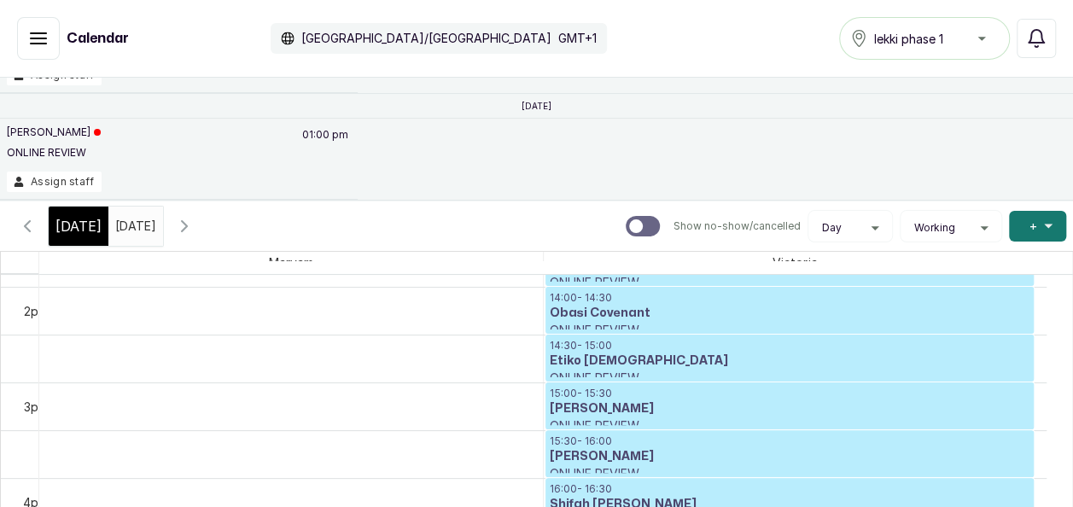
scroll to position [125, 0]
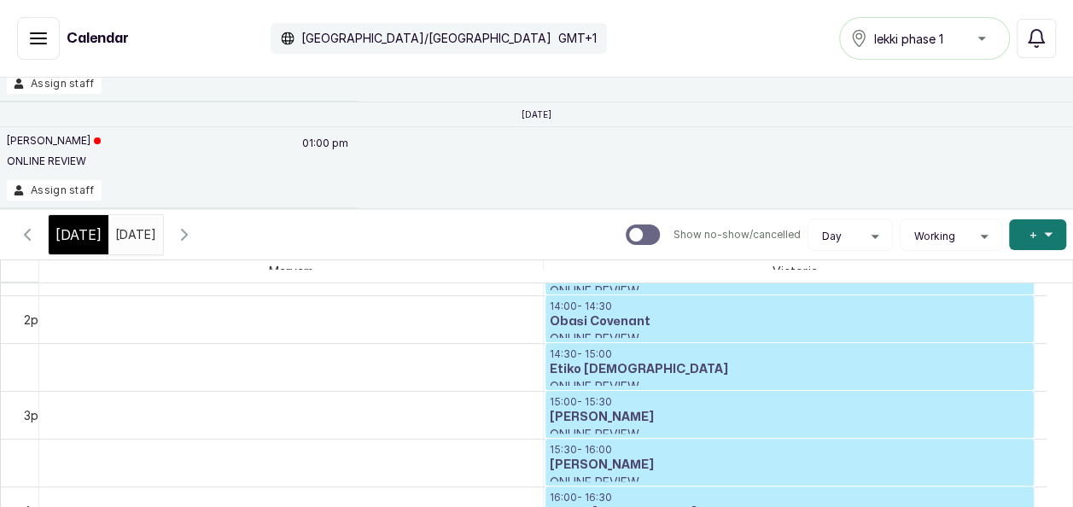
click at [88, 232] on span "Today" at bounding box center [78, 234] width 46 height 20
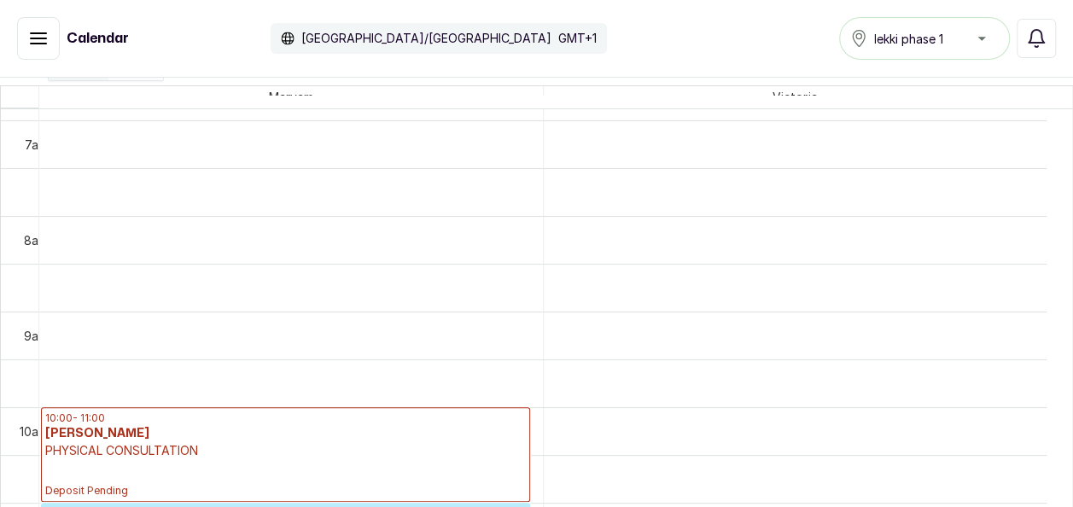
scroll to position [677, 0]
